Goal: Task Accomplishment & Management: Use online tool/utility

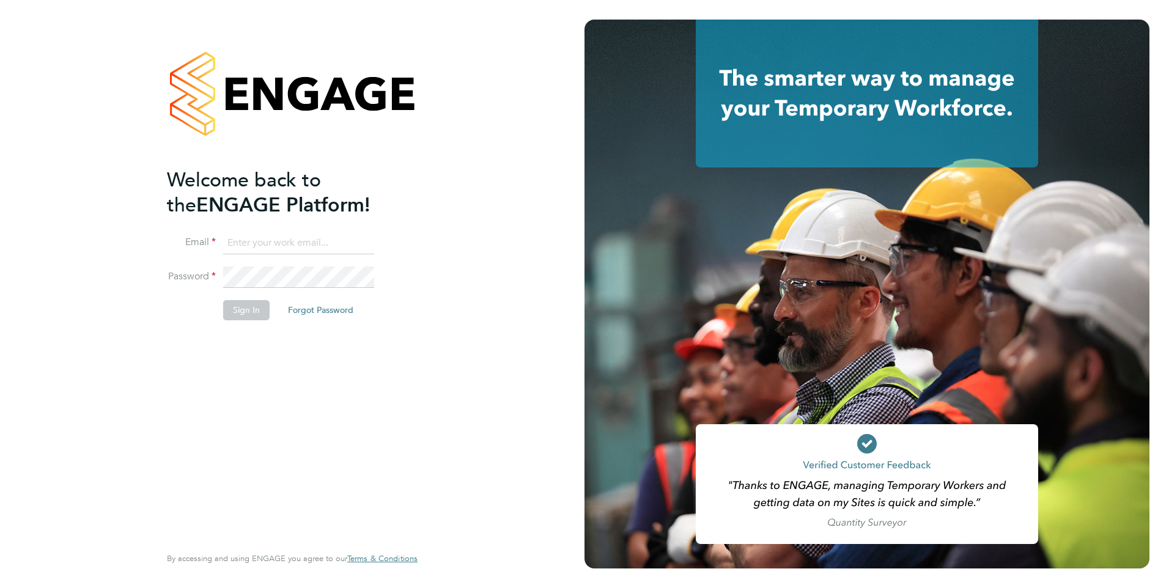
type input "[EMAIL_ADDRESS][DOMAIN_NAME]"
click at [241, 315] on button "Sign In" at bounding box center [246, 310] width 46 height 20
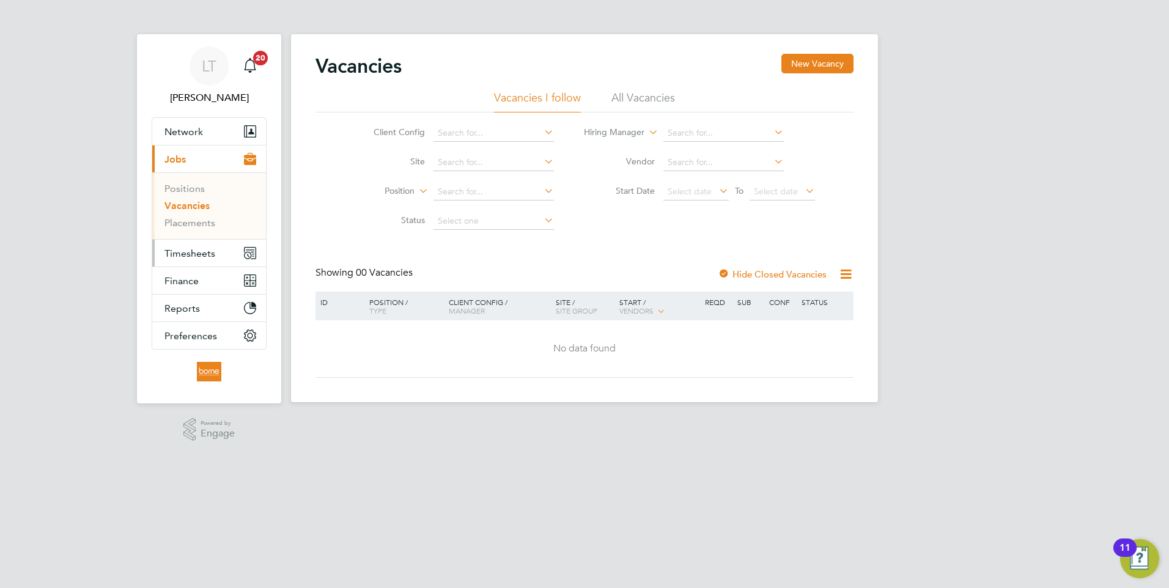
click at [185, 256] on span "Timesheets" at bounding box center [189, 254] width 51 height 12
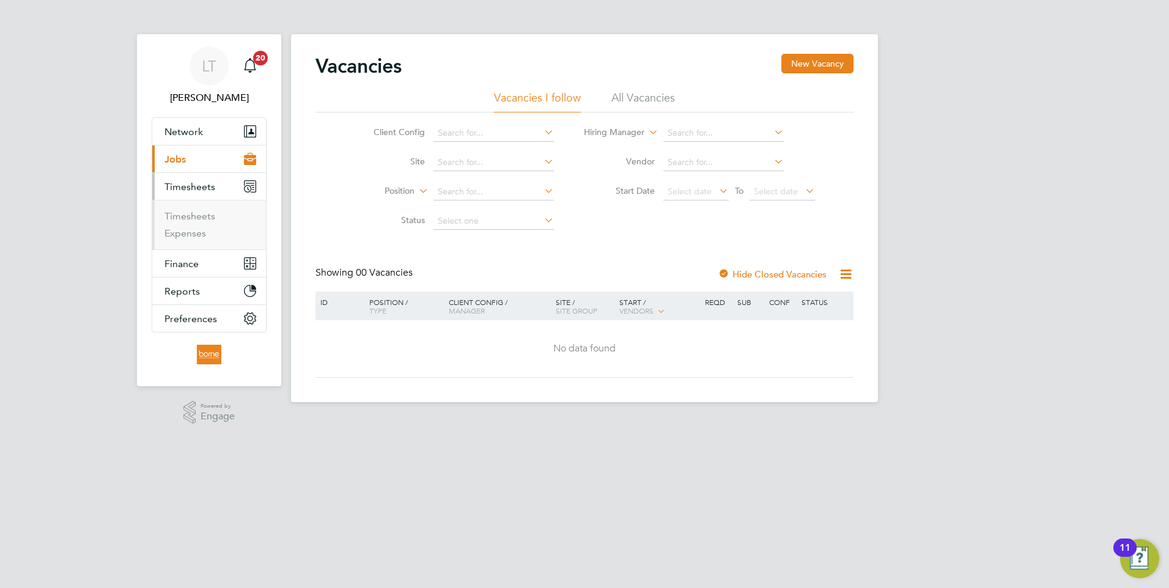
click at [194, 188] on span "Timesheets" at bounding box center [189, 187] width 51 height 12
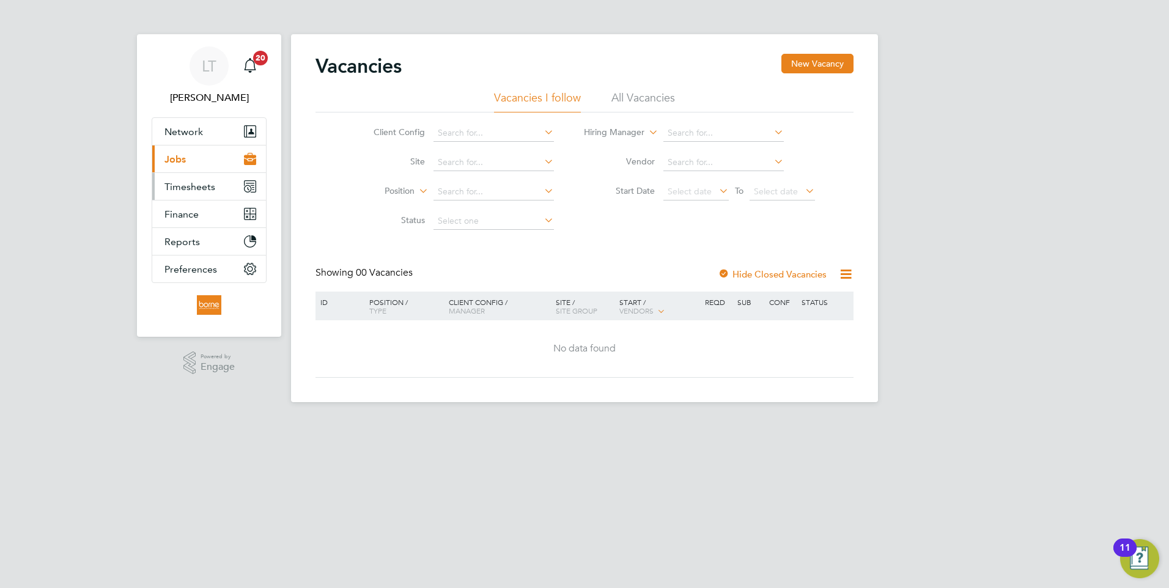
click at [194, 188] on span "Timesheets" at bounding box center [189, 187] width 51 height 12
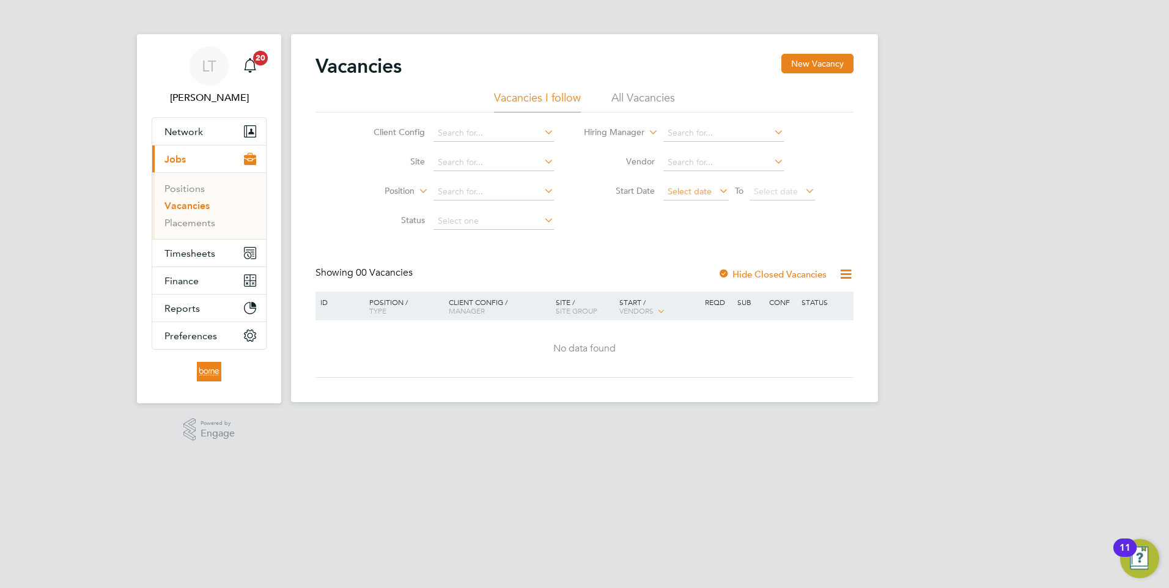
click at [686, 193] on span "Select date" at bounding box center [690, 191] width 44 height 11
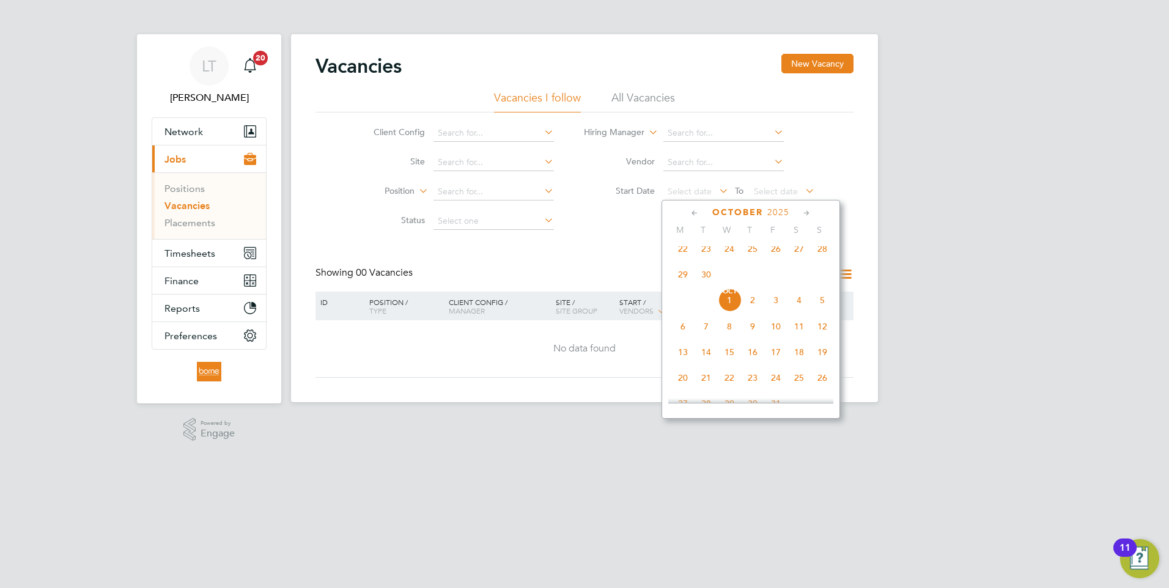
click at [679, 259] on span "22" at bounding box center [682, 248] width 23 height 23
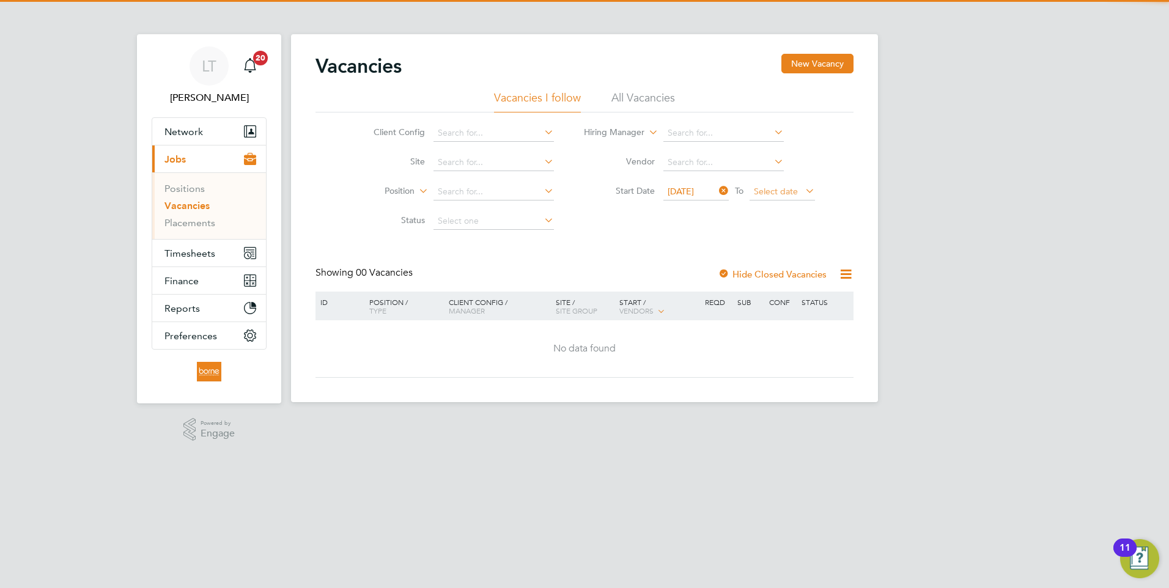
click at [785, 194] on span "Select date" at bounding box center [776, 191] width 44 height 11
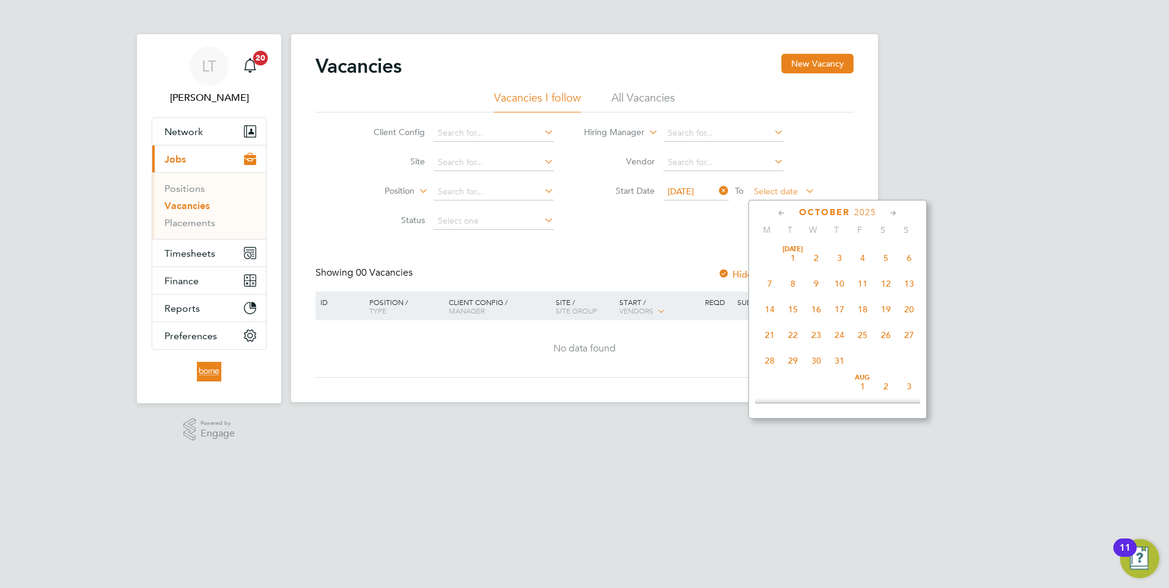
scroll to position [344, 0]
click at [904, 254] on span "28" at bounding box center [908, 248] width 23 height 23
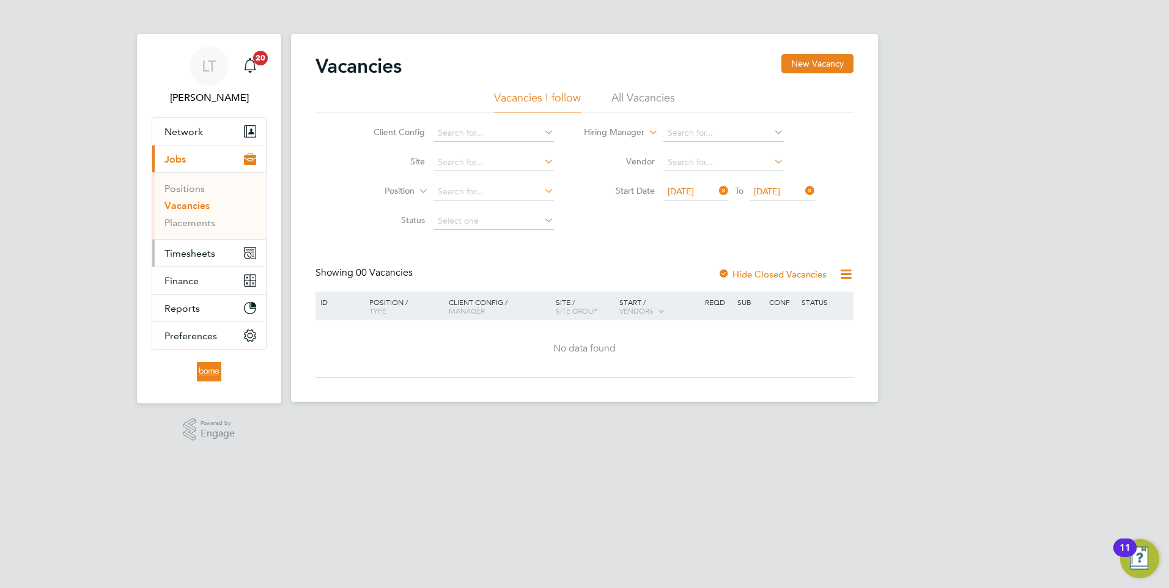
click at [185, 254] on span "Timesheets" at bounding box center [189, 254] width 51 height 12
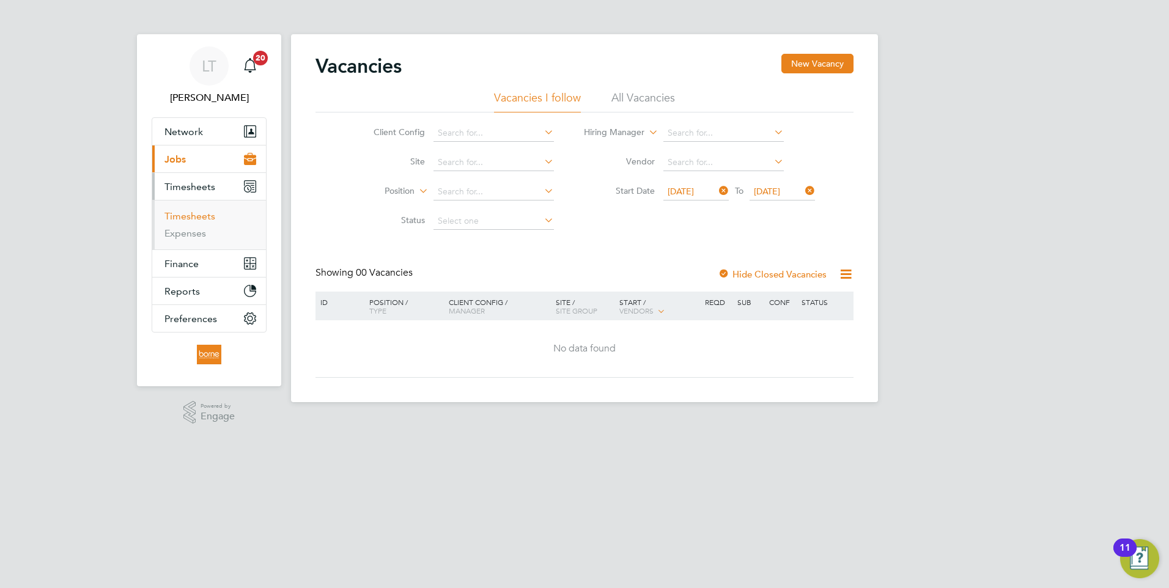
click at [191, 218] on link "Timesheets" at bounding box center [189, 216] width 51 height 12
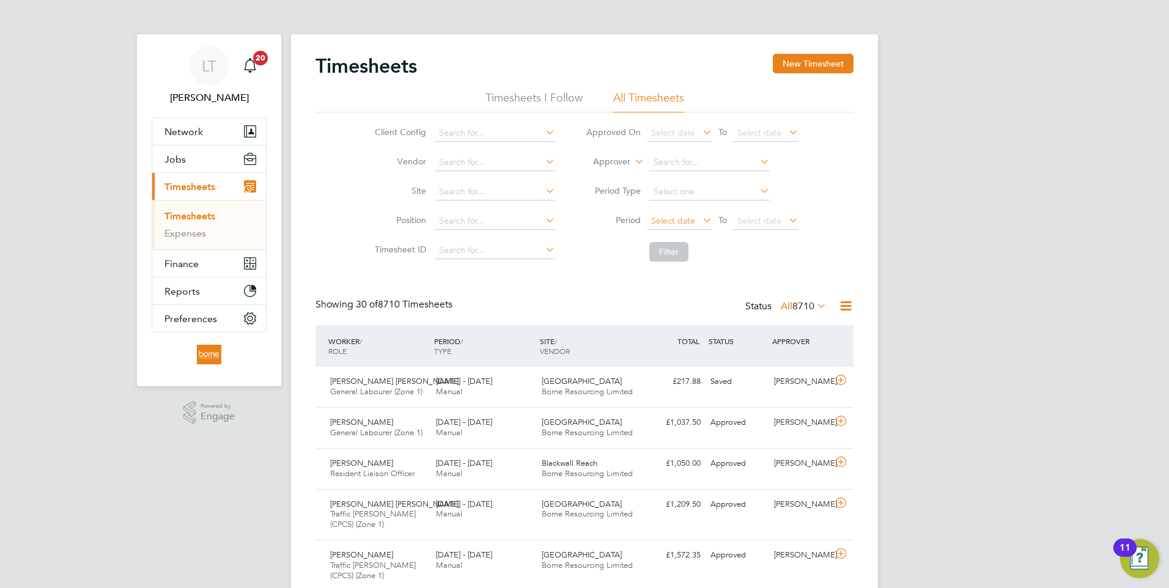
click at [655, 224] on span "Select date" at bounding box center [673, 220] width 44 height 11
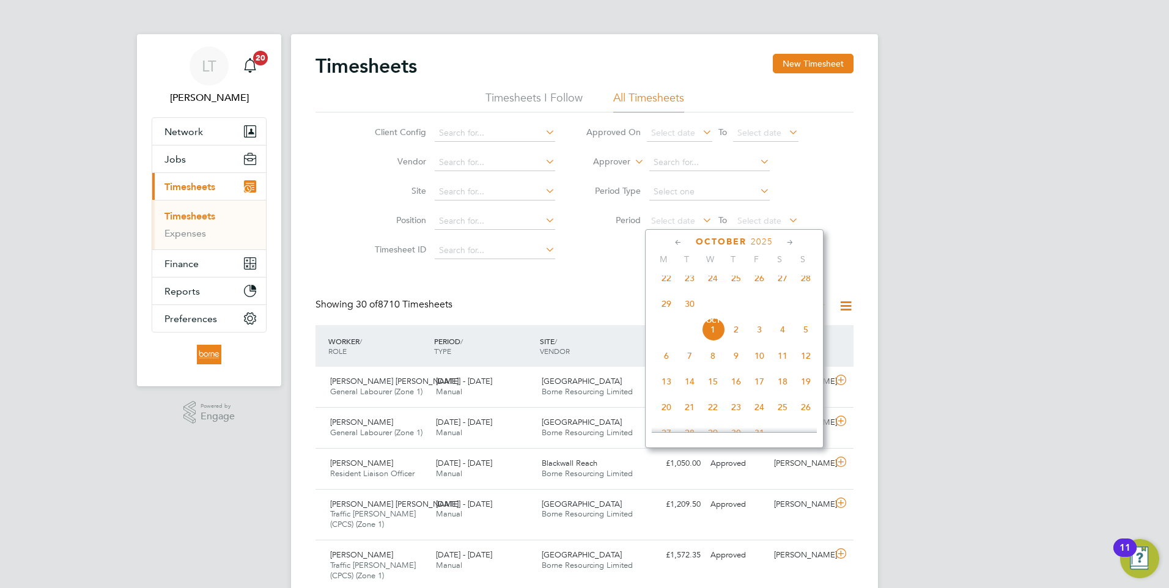
click at [666, 280] on span "22" at bounding box center [666, 278] width 23 height 23
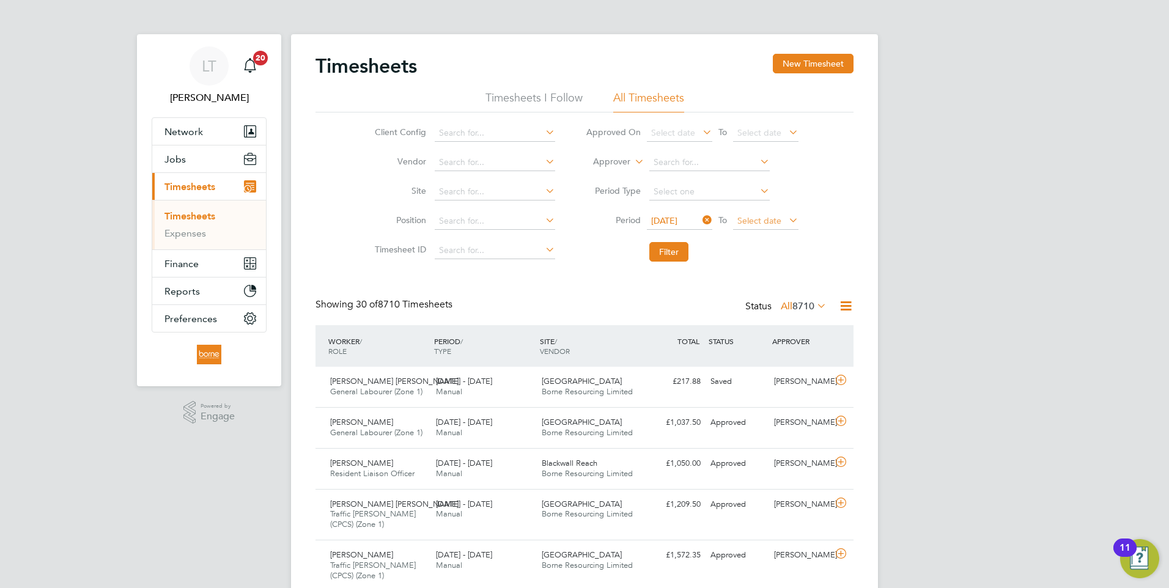
click at [757, 219] on span "Select date" at bounding box center [759, 220] width 44 height 11
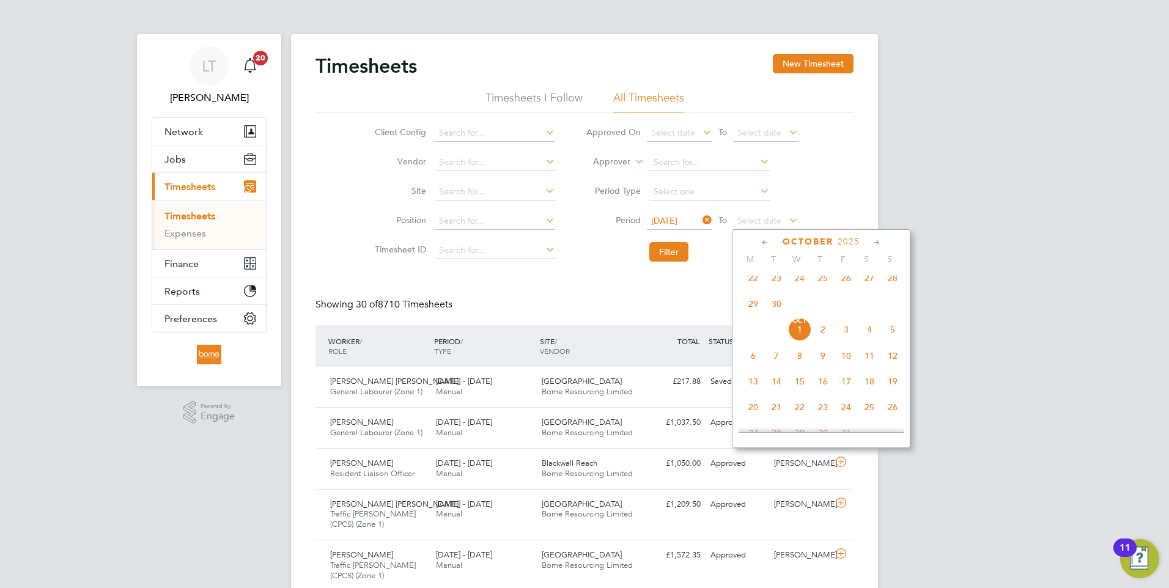
click at [891, 285] on span "28" at bounding box center [892, 278] width 23 height 23
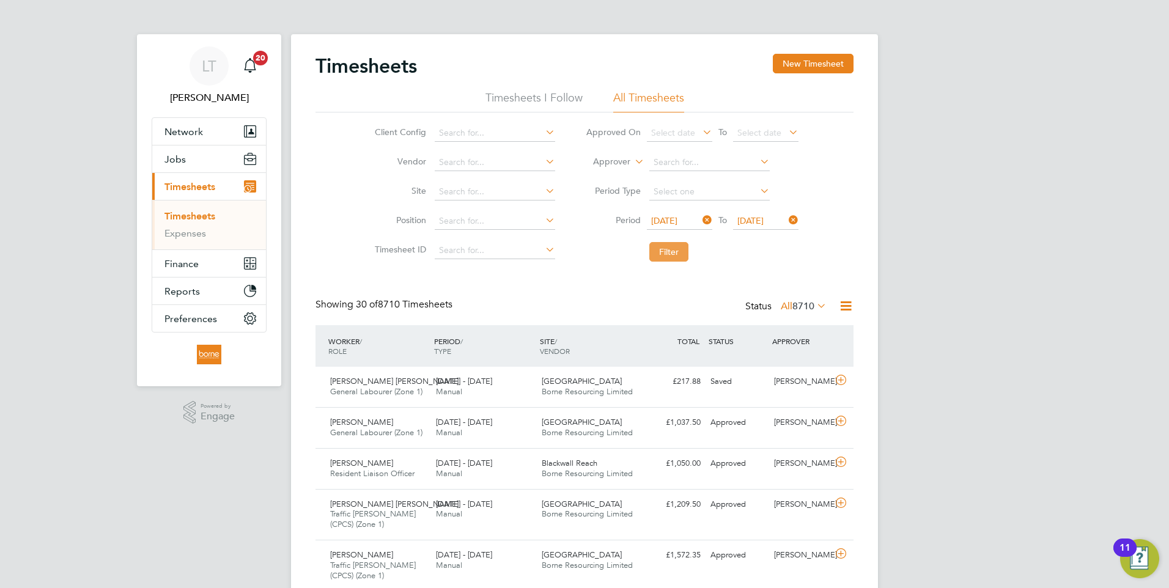
click at [665, 251] on button "Filter" at bounding box center [668, 252] width 39 height 20
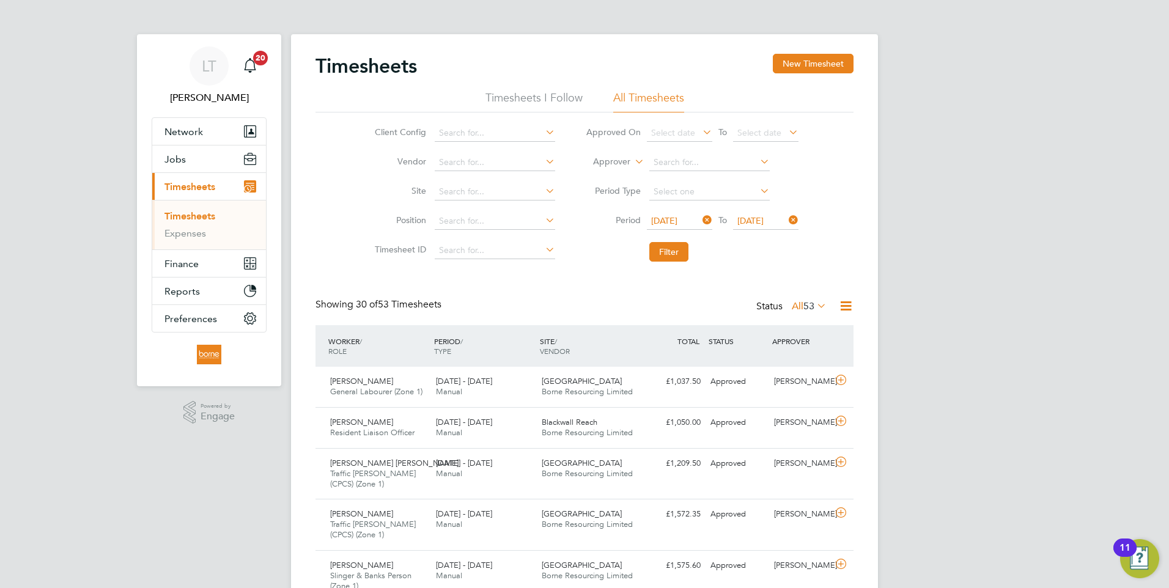
click at [847, 307] on icon at bounding box center [845, 305] width 15 height 15
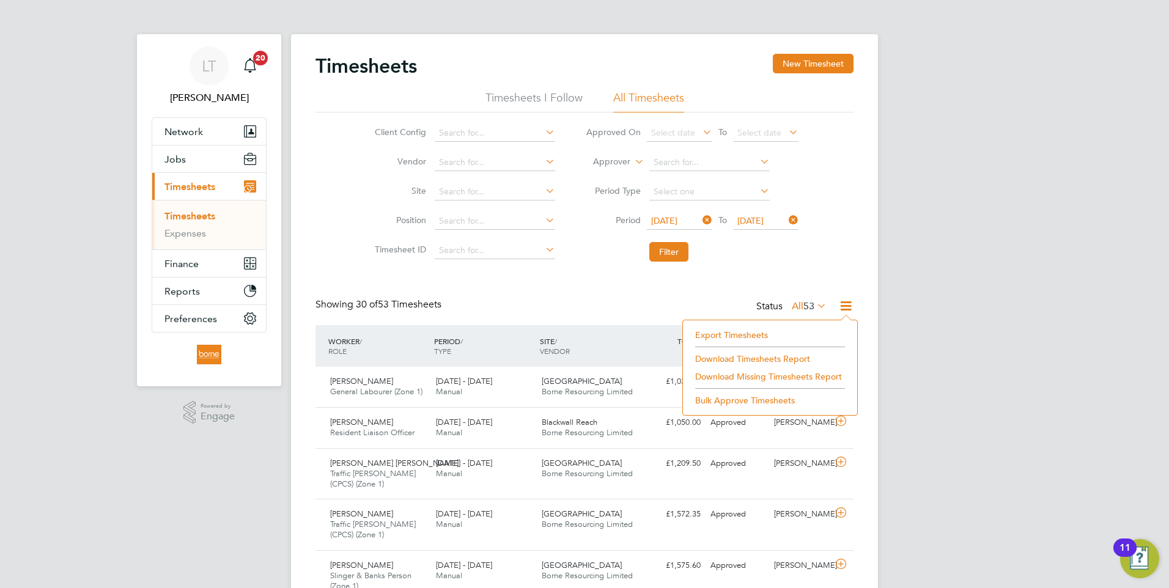
click at [748, 358] on li "Download Timesheets Report" at bounding box center [770, 358] width 162 height 17
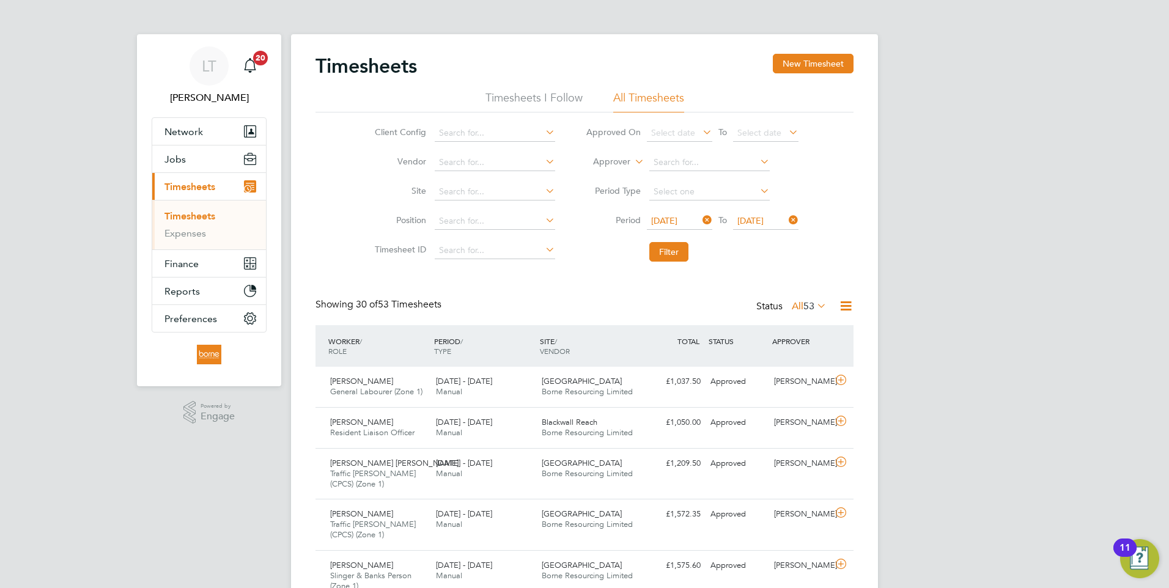
click at [846, 309] on icon at bounding box center [845, 305] width 15 height 15
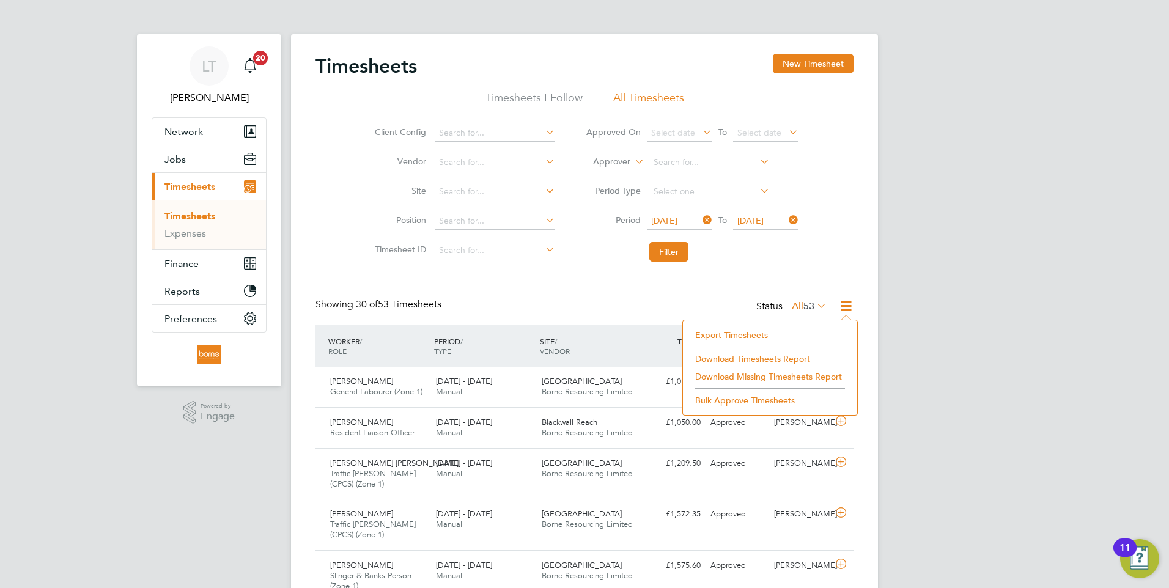
click at [755, 357] on li "Download Timesheets Report" at bounding box center [770, 358] width 162 height 17
